Goal: Task Accomplishment & Management: Manage account settings

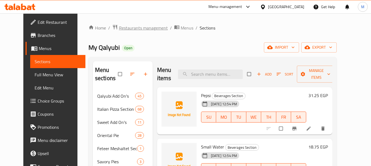
click at [133, 27] on span "Restaurants management" at bounding box center [143, 28] width 49 height 7
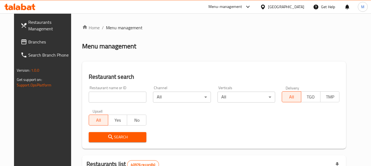
click at [29, 39] on span "Branches" at bounding box center [49, 42] width 43 height 7
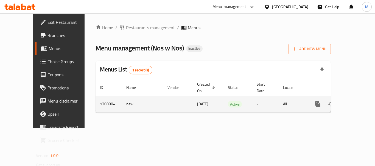
click at [355, 101] on icon "enhanced table" at bounding box center [357, 104] width 7 height 7
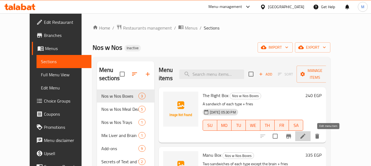
click at [306, 137] on icon at bounding box center [302, 136] width 7 height 7
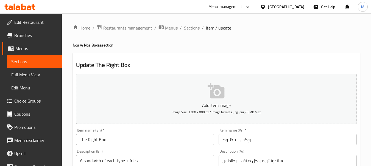
click at [189, 27] on span "Sections" at bounding box center [192, 28] width 16 height 7
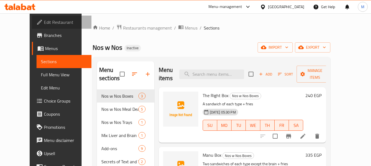
click at [44, 24] on span "Edit Restaurant" at bounding box center [65, 22] width 43 height 7
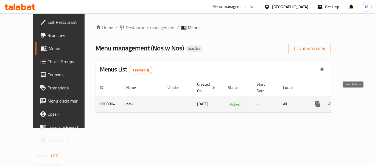
click at [354, 101] on icon "enhanced table" at bounding box center [357, 104] width 7 height 7
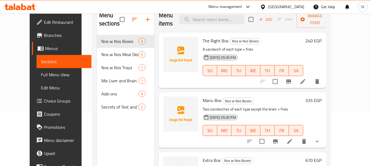
scroll to position [35, 0]
